Goal: Task Accomplishment & Management: Complete application form

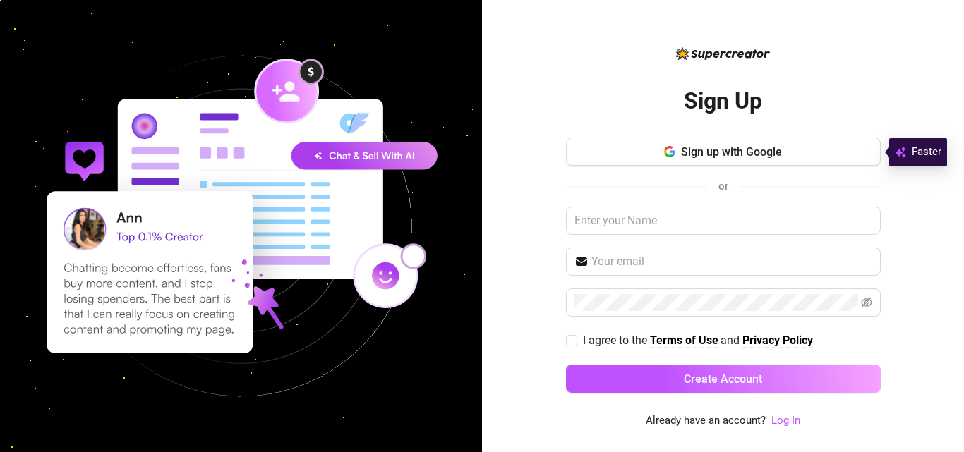
click at [603, 78] on div "Sign Up Sign up with Google or I agree to the Terms of Use and Privacy Policy C…" at bounding box center [723, 237] width 315 height 338
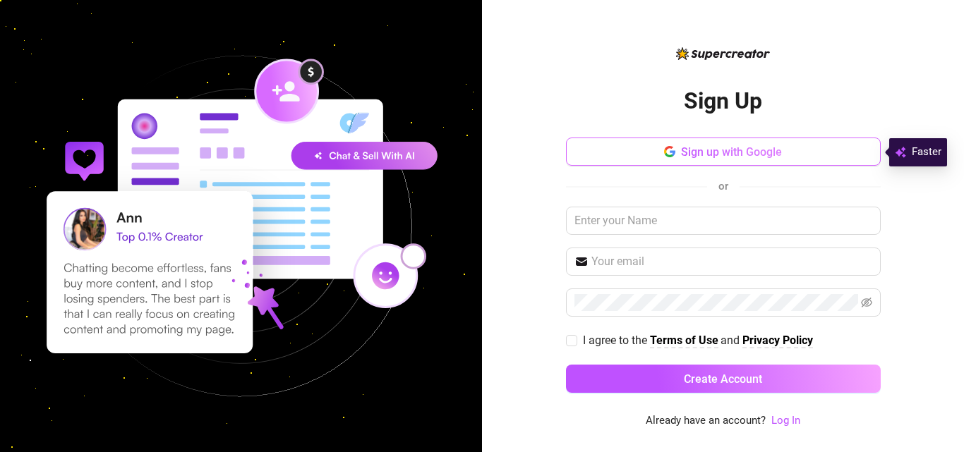
click at [631, 150] on button "Sign up with Google" at bounding box center [723, 152] width 315 height 28
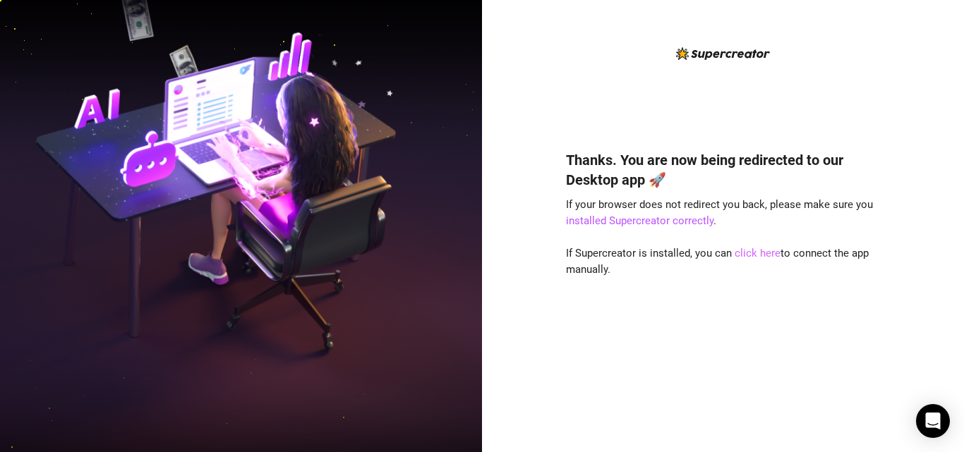
click at [768, 250] on link "click here" at bounding box center [757, 253] width 46 height 13
